Goal: Obtain resource: Download file/media

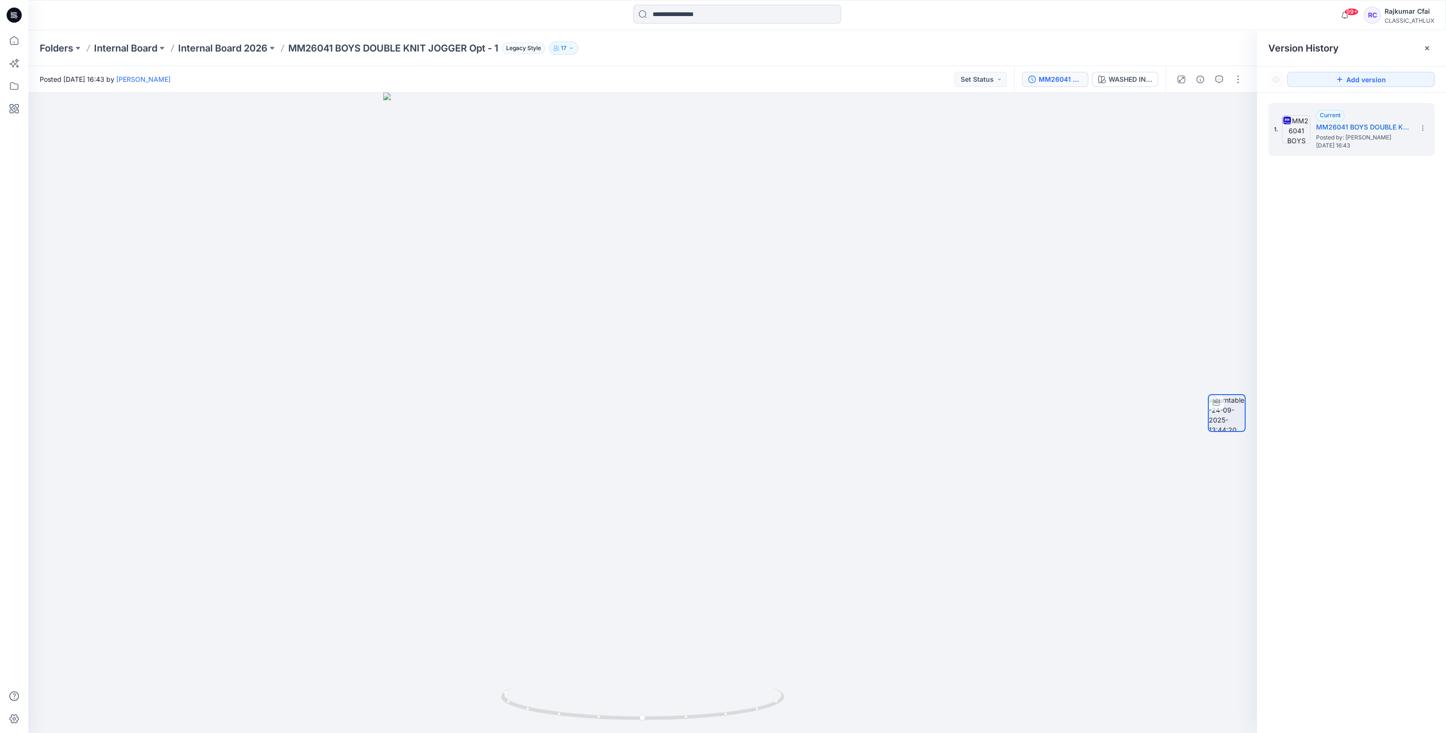
click at [13, 23] on icon at bounding box center [14, 15] width 15 height 30
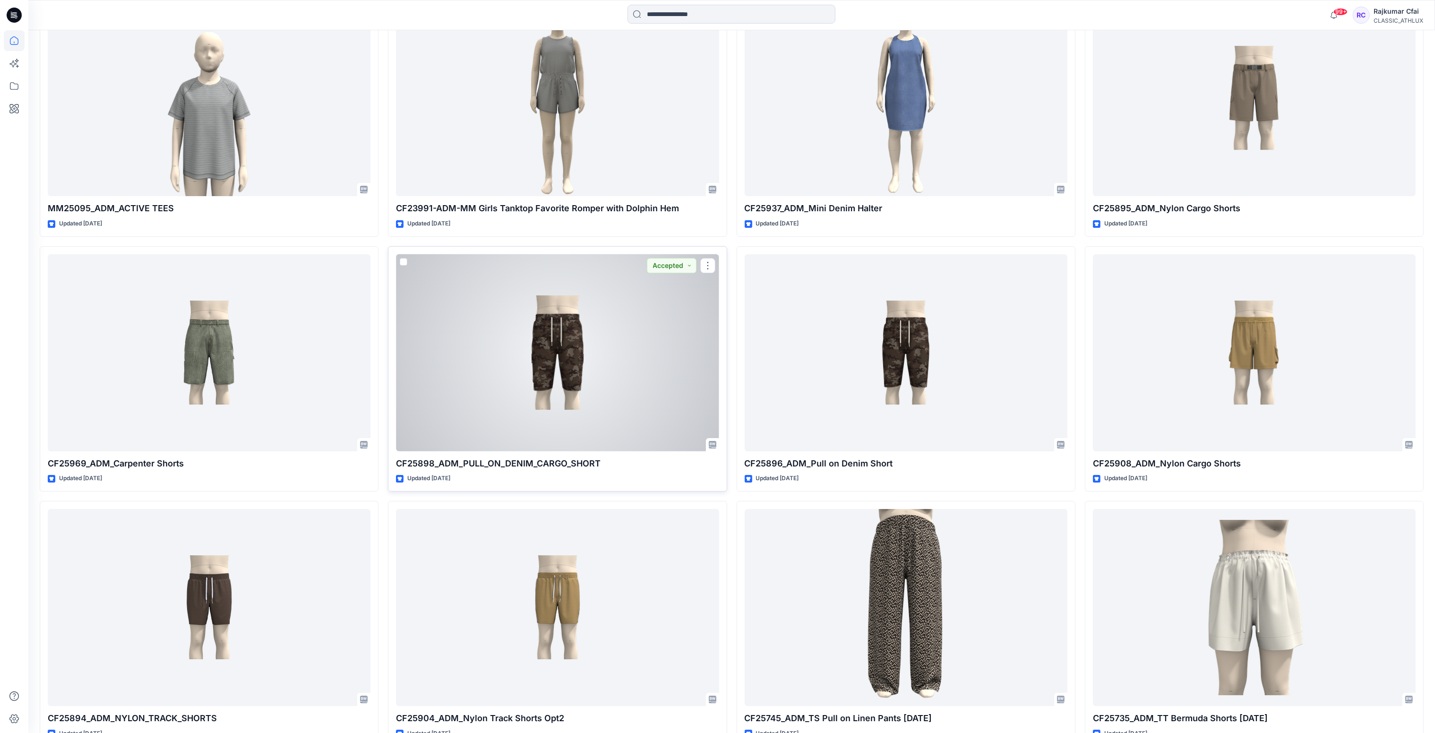
scroll to position [13374, 0]
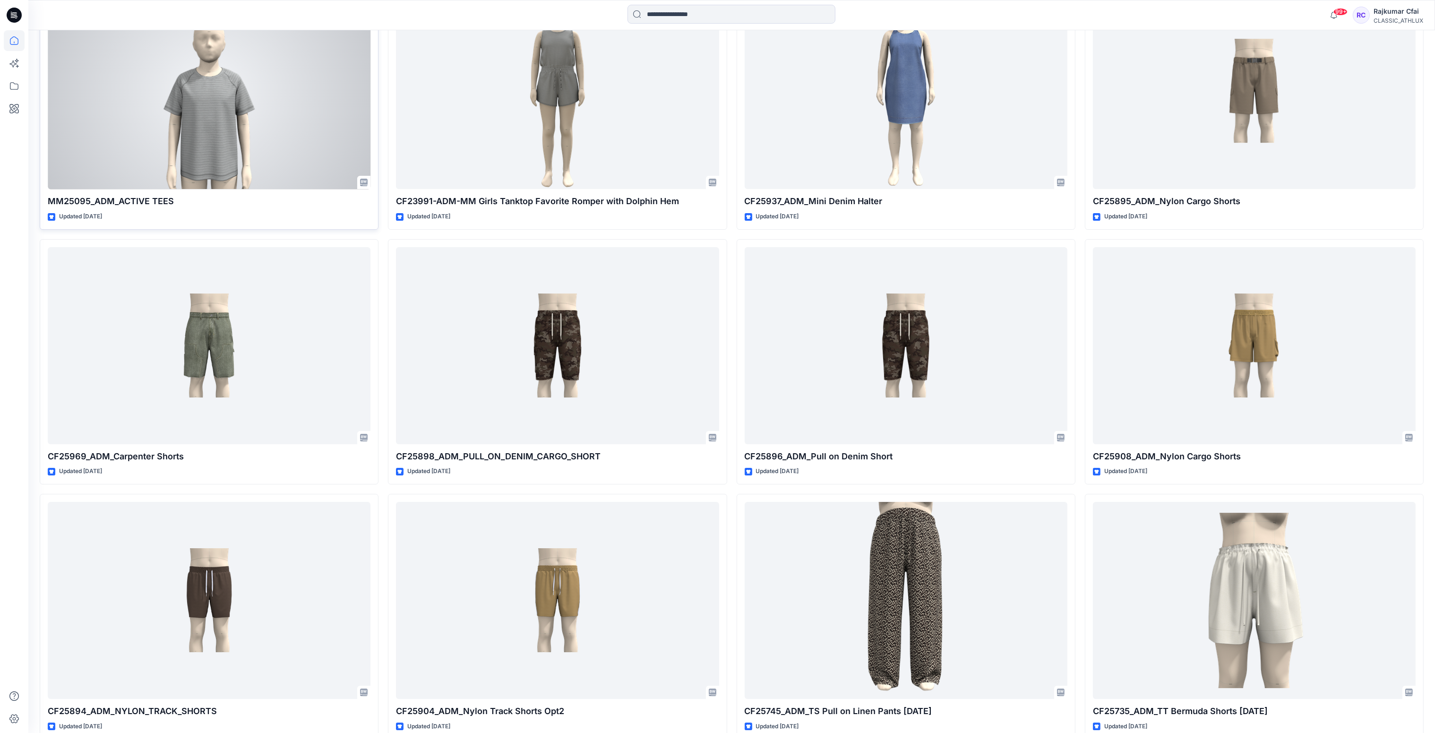
click at [237, 110] on div at bounding box center [209, 90] width 323 height 197
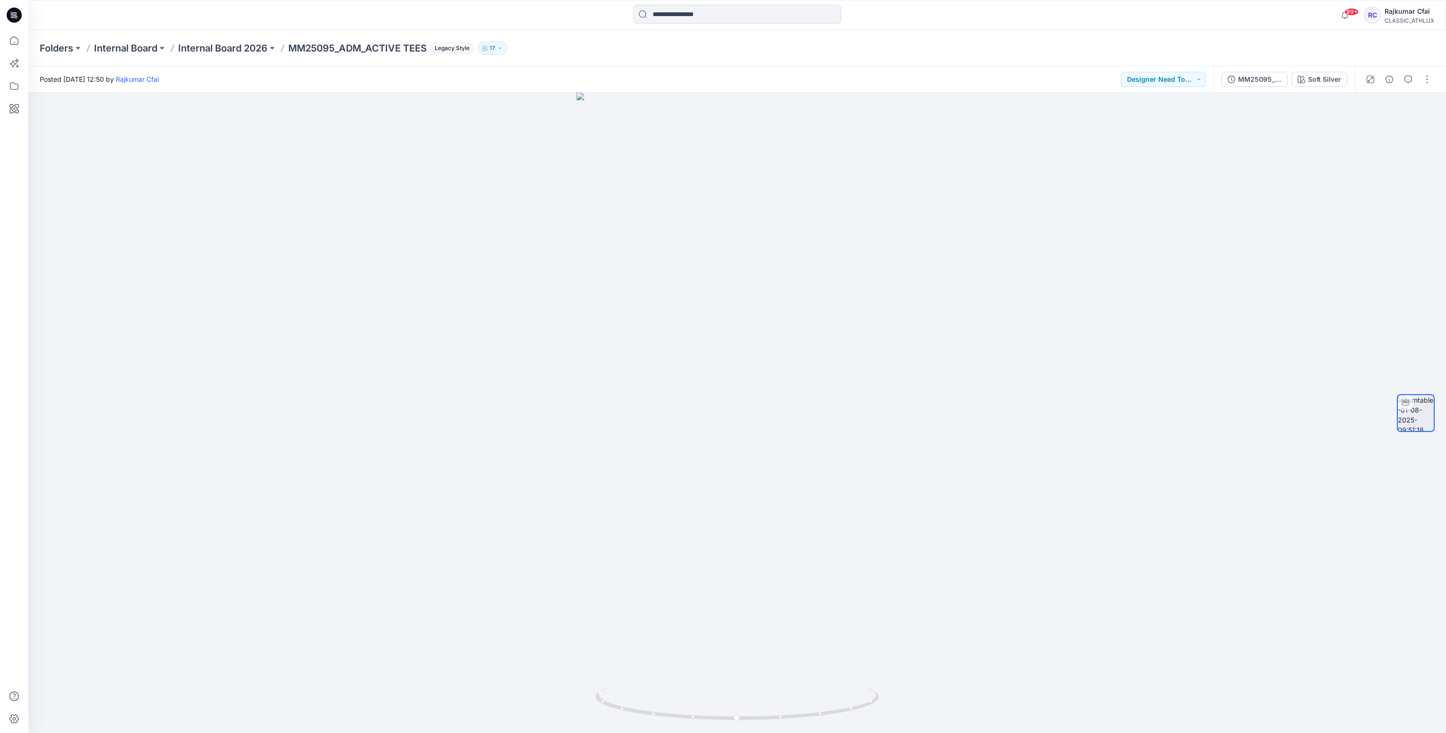
click at [1328, 87] on div "MM25095_ADM_ACTIVE TEES Soft Silver" at bounding box center [1284, 79] width 141 height 26
click at [1325, 76] on div "Soft Silver" at bounding box center [1324, 79] width 33 height 10
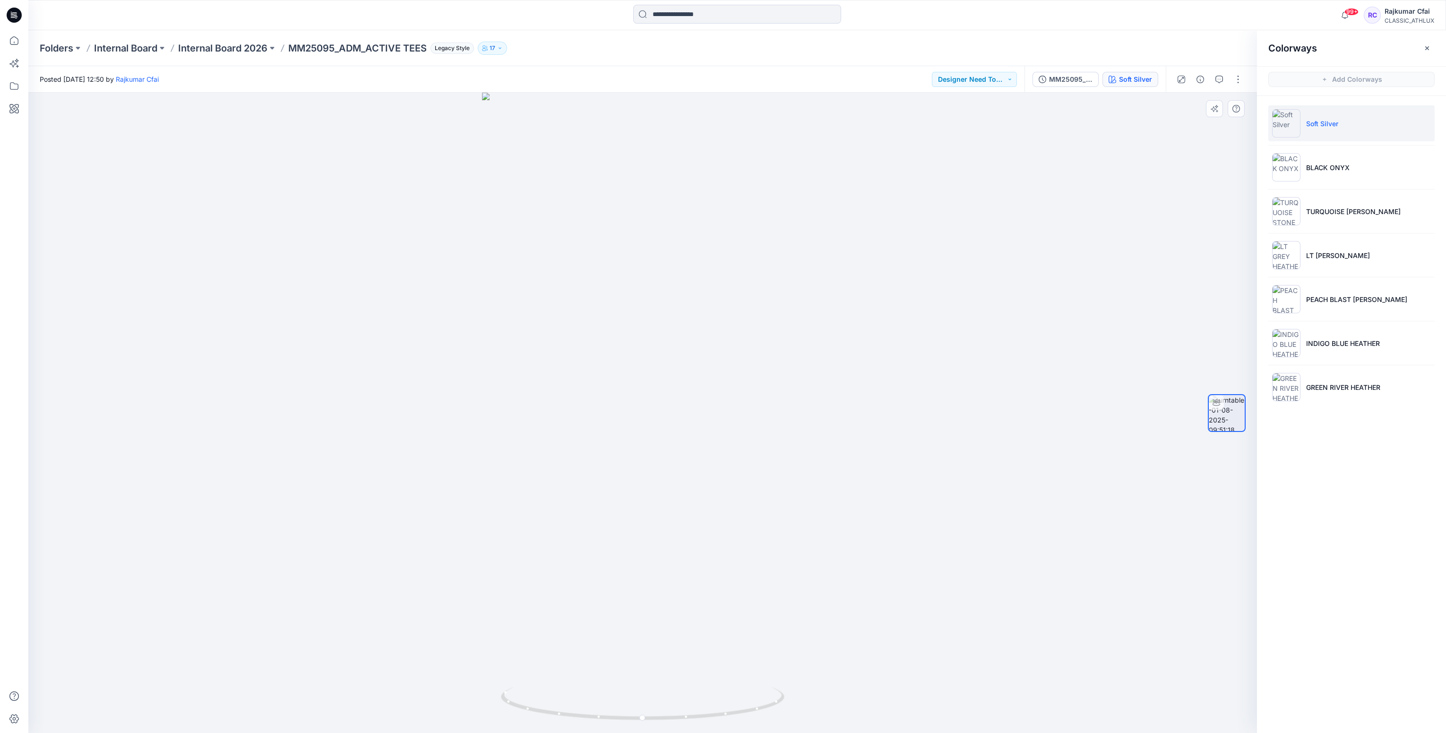
click at [884, 293] on div at bounding box center [642, 413] width 1229 height 640
click at [834, 209] on div at bounding box center [642, 413] width 1229 height 641
drag, startPoint x: 13, startPoint y: 17, endPoint x: 588, endPoint y: 18, distance: 575.2
click at [15, 15] on icon at bounding box center [14, 15] width 15 height 30
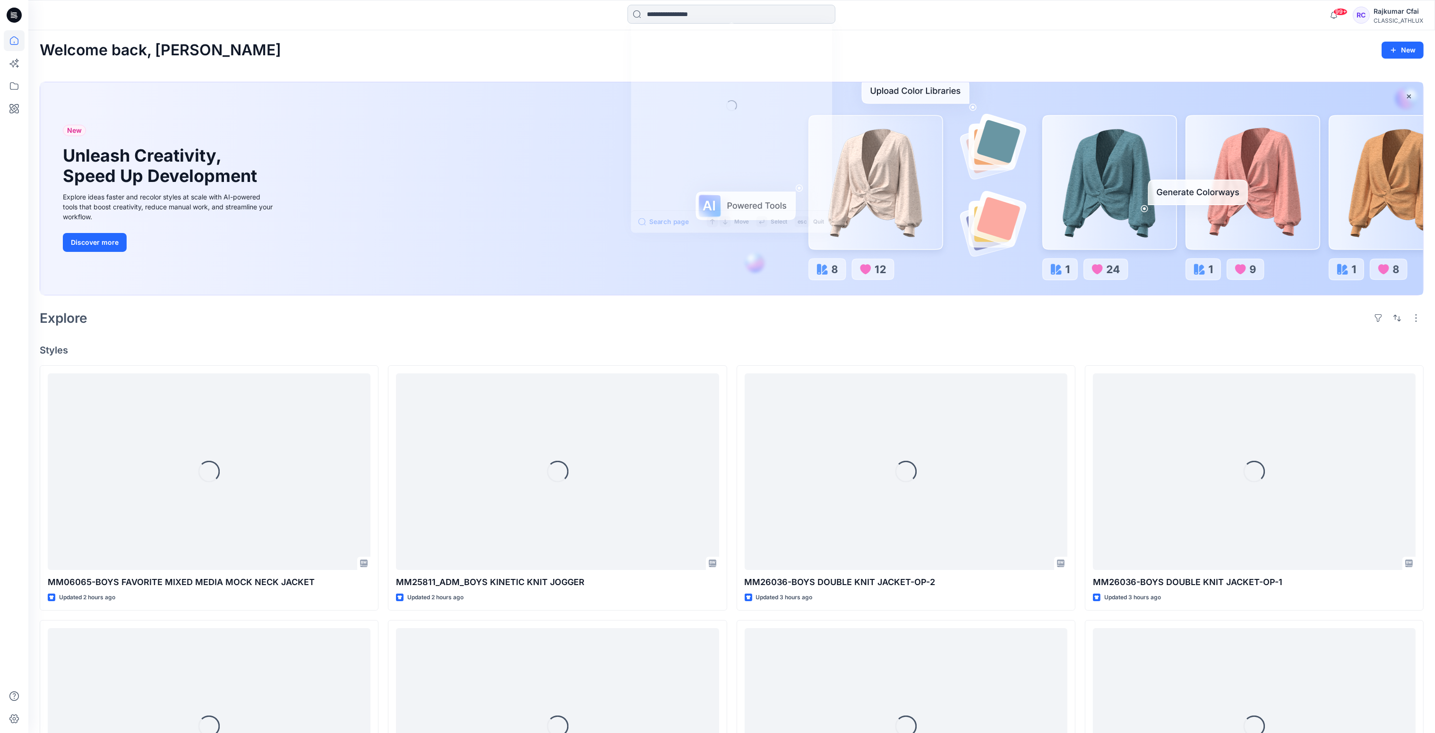
click at [669, 12] on input at bounding box center [732, 14] width 208 height 19
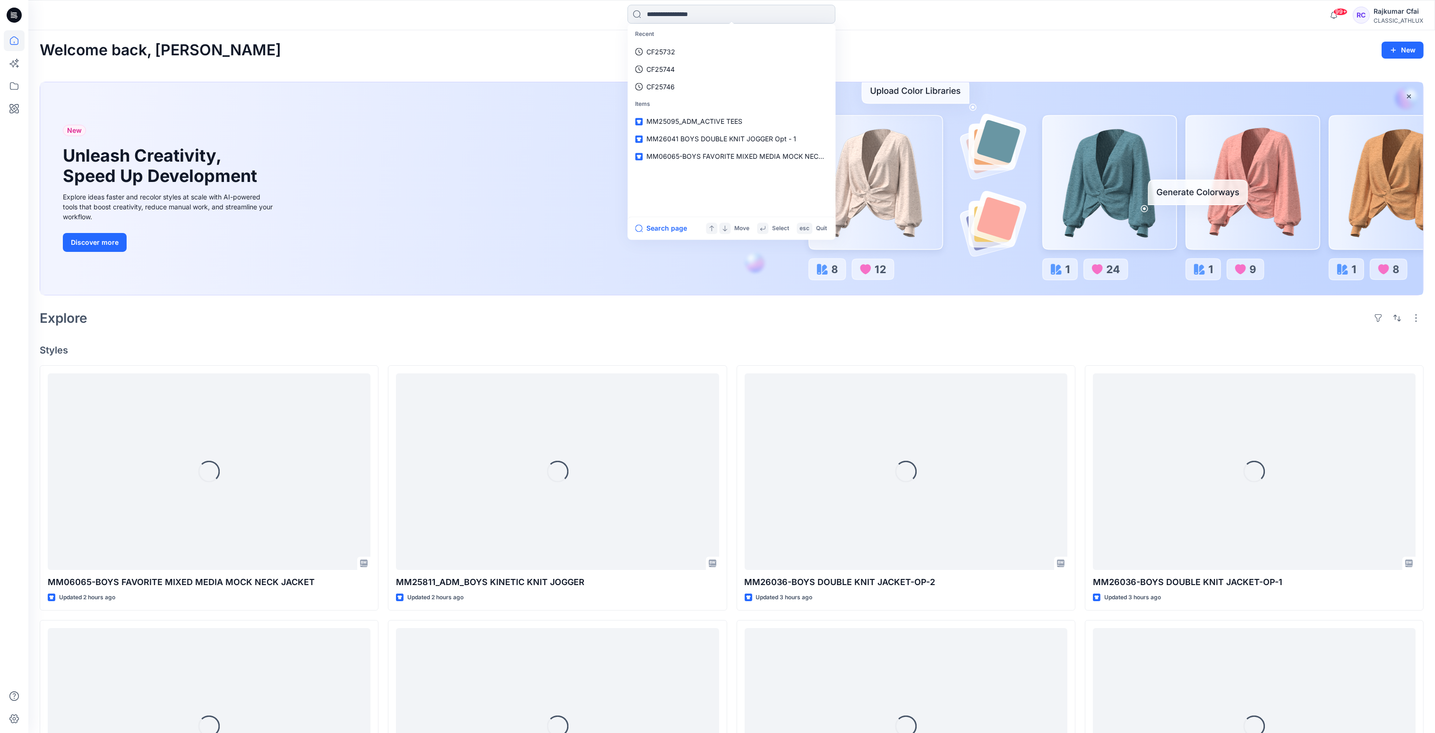
paste input "*******"
type input "*******"
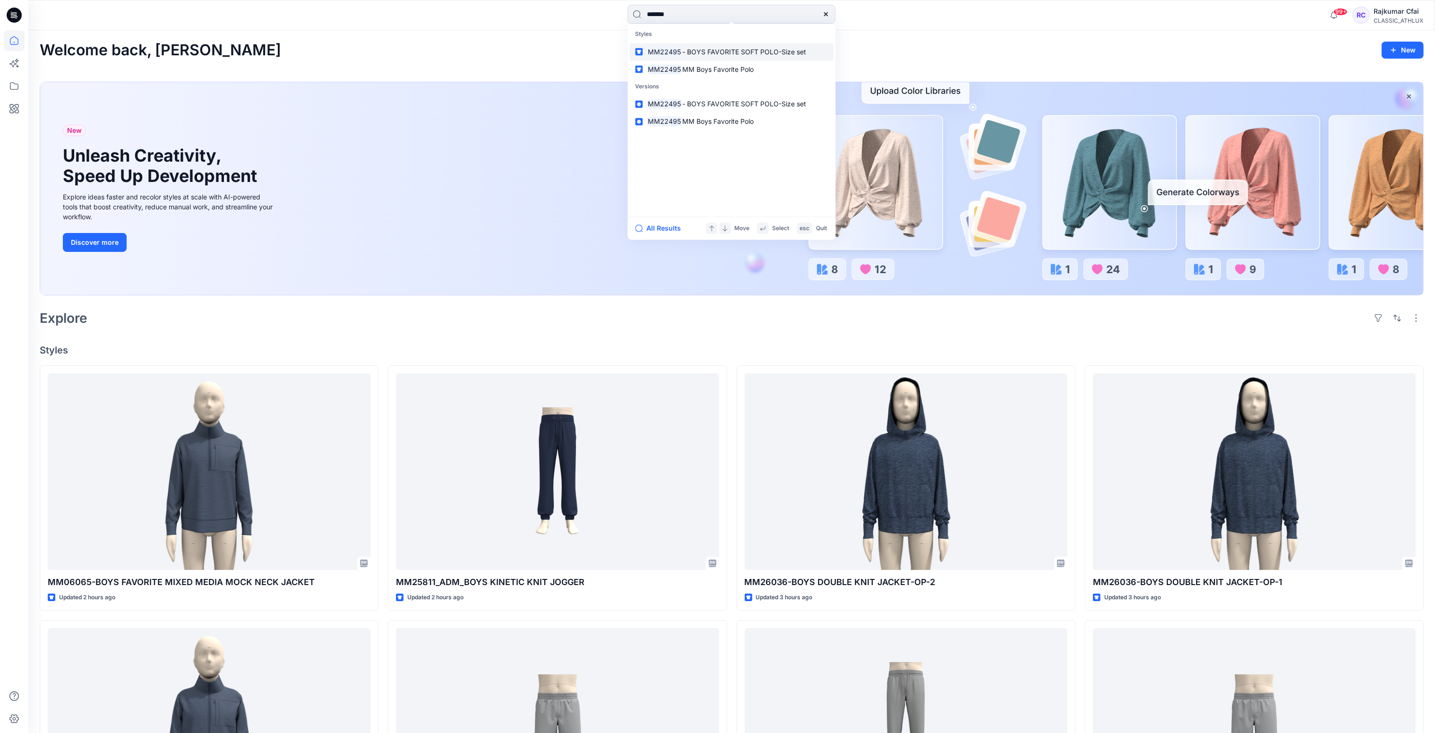
click at [747, 52] on span "- BOYS FAVORITE SOFT POLO-Size set" at bounding box center [745, 52] width 124 height 8
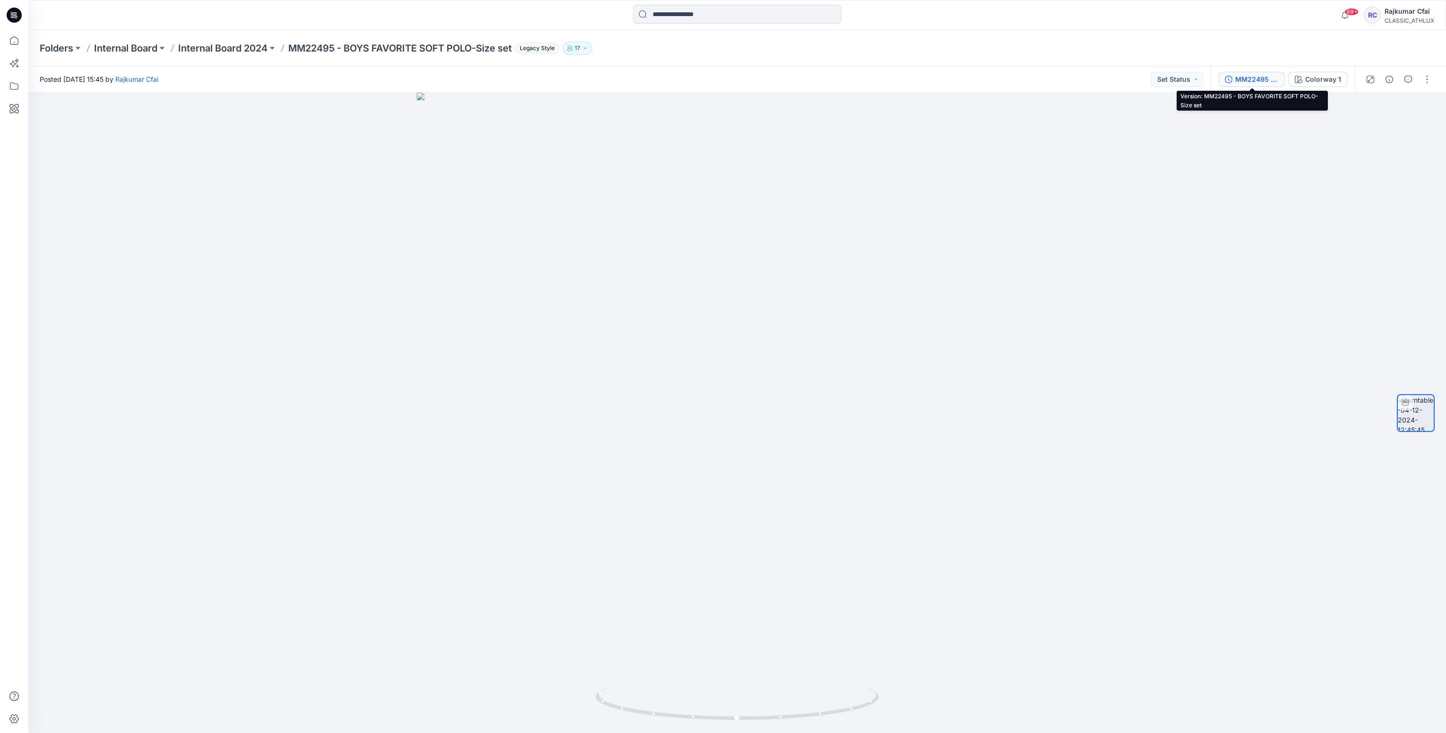
click at [1246, 80] on div "MM22495 - BOYS FAVORITE SOFT POLO-Size set" at bounding box center [1256, 79] width 43 height 10
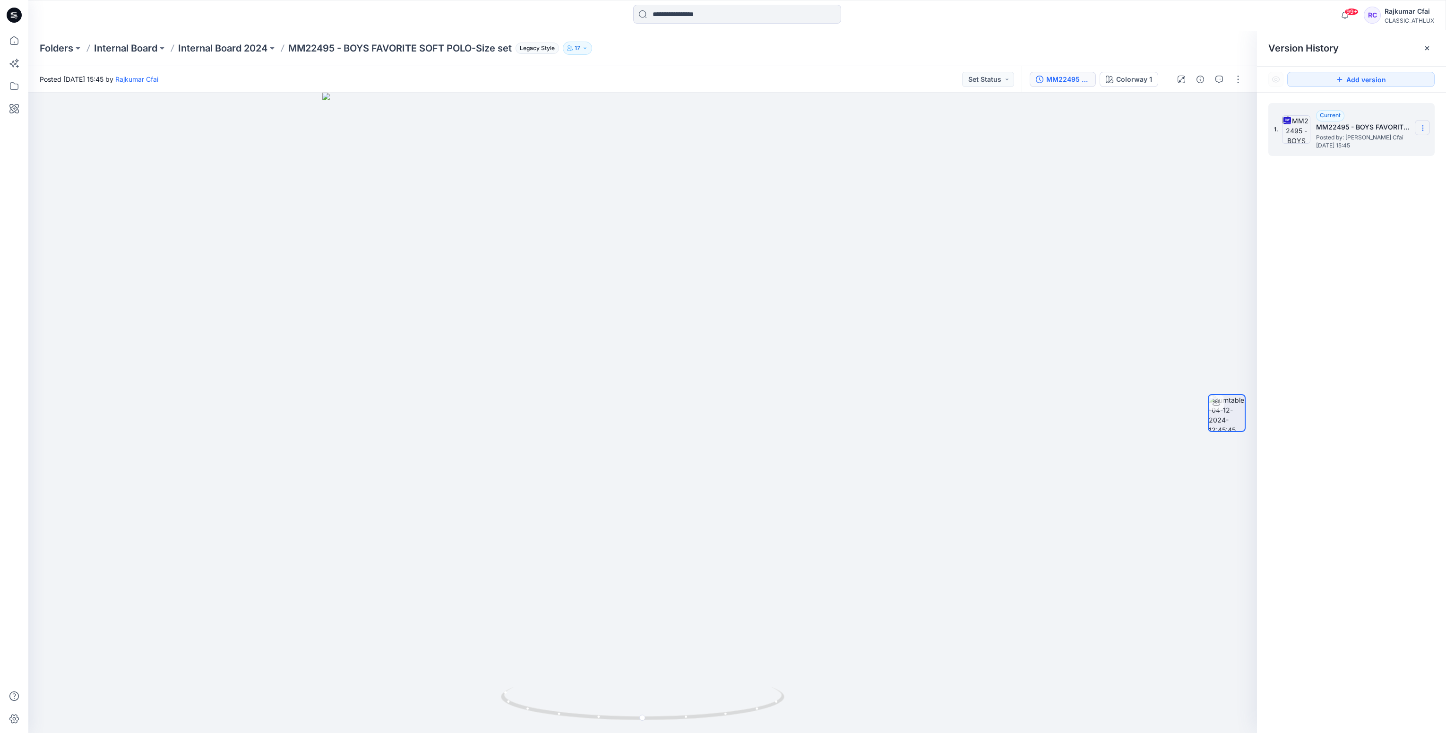
click at [1424, 130] on icon at bounding box center [1423, 128] width 8 height 8
click at [1344, 147] on span "Download Source BW File" at bounding box center [1375, 146] width 79 height 11
click at [928, 185] on div at bounding box center [642, 413] width 1229 height 640
click at [14, 16] on icon at bounding box center [14, 15] width 15 height 15
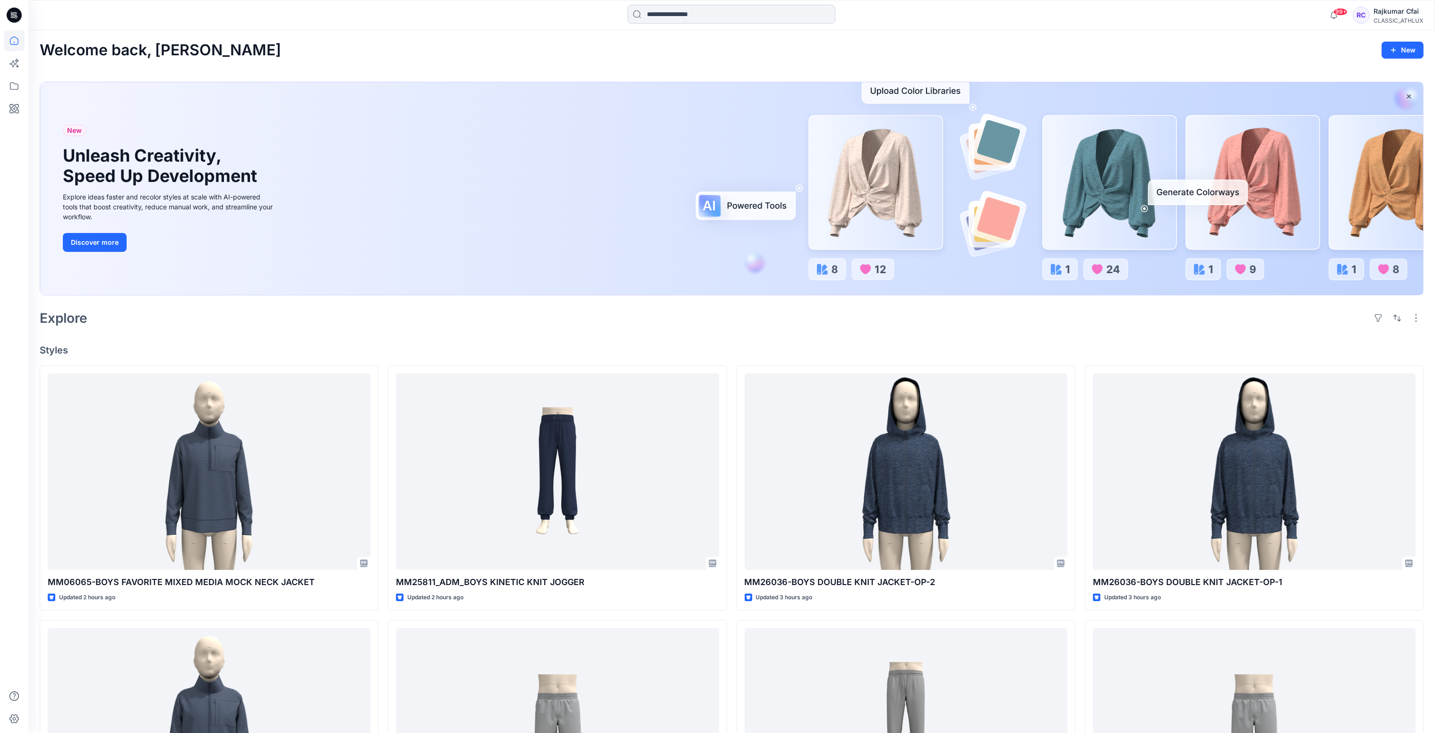
click at [678, 14] on input at bounding box center [732, 14] width 208 height 19
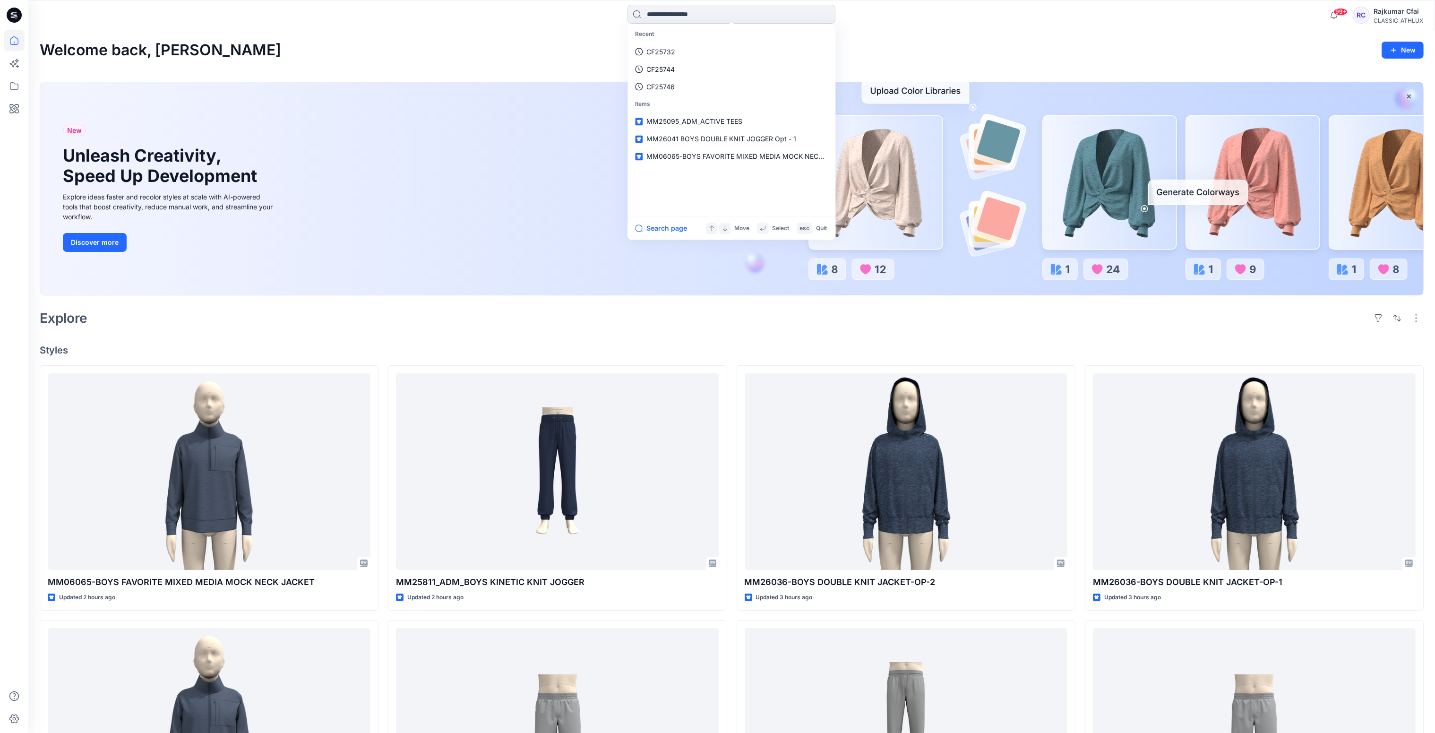
paste input "*******"
type input "*******"
